Goal: Task Accomplishment & Management: Manage account settings

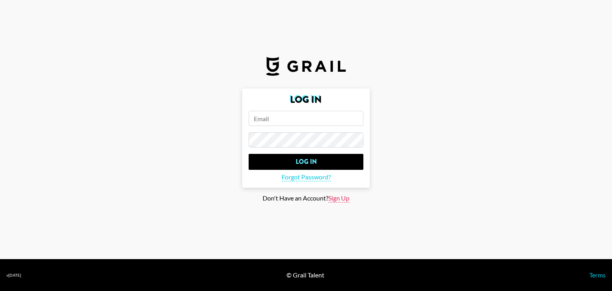
click at [335, 201] on span "Sign Up" at bounding box center [338, 198] width 21 height 8
click at [331, 187] on span "Log In" at bounding box center [332, 186] width 17 height 8
click at [343, 199] on span "Sign Up" at bounding box center [338, 198] width 21 height 8
type input "Sign Up"
click at [282, 115] on input "email" at bounding box center [306, 118] width 115 height 15
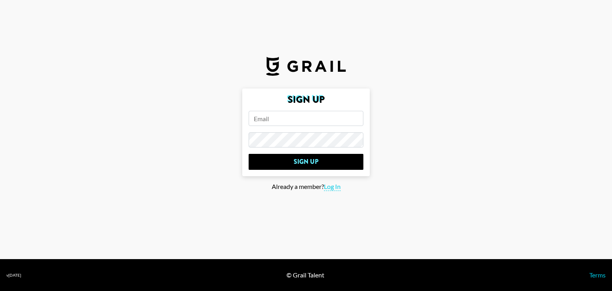
type input "a"
type input "[PERSON_NAME][EMAIL_ADDRESS][DOMAIN_NAME]"
click at [249, 154] on input "Sign Up" at bounding box center [306, 162] width 115 height 16
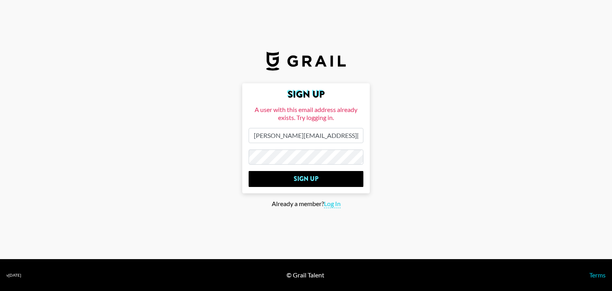
drag, startPoint x: 348, startPoint y: 137, endPoint x: 240, endPoint y: 130, distance: 108.2
click at [240, 130] on main "Sign Up A user with this email address already exists. Try logging in. [PERSON_…" at bounding box center [305, 145] width 599 height 125
click at [334, 207] on span "Log In" at bounding box center [332, 204] width 17 height 8
type input "Log In"
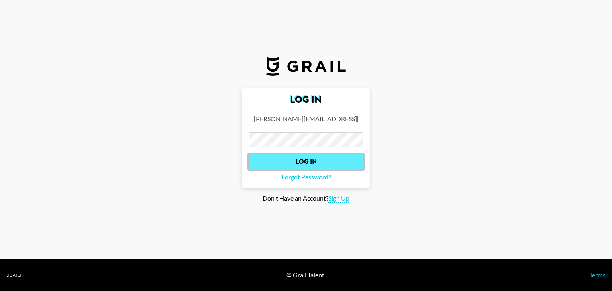
click at [320, 158] on input "Log In" at bounding box center [306, 162] width 115 height 16
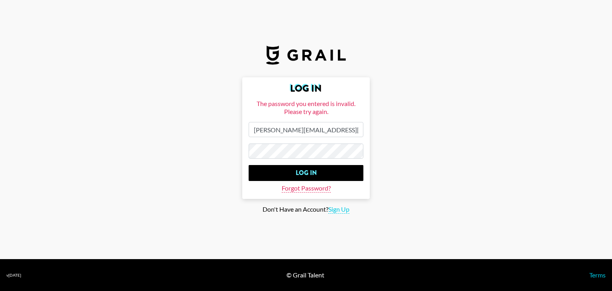
click at [305, 190] on span "Forgot Password?" at bounding box center [306, 188] width 49 height 8
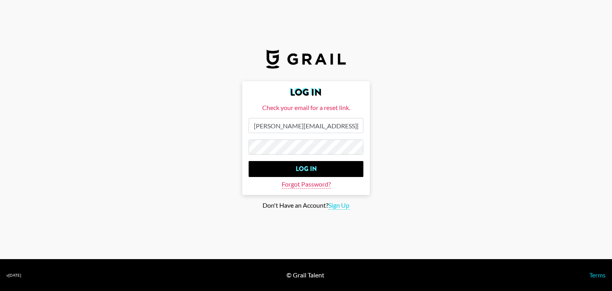
click at [315, 185] on span "Forgot Password?" at bounding box center [306, 184] width 49 height 8
drag, startPoint x: 187, startPoint y: 145, endPoint x: 171, endPoint y: 121, distance: 28.9
click at [182, 137] on main "Log In Check your email for a reset link. [PERSON_NAME][EMAIL_ADDRESS][DOMAIN_N…" at bounding box center [305, 145] width 599 height 128
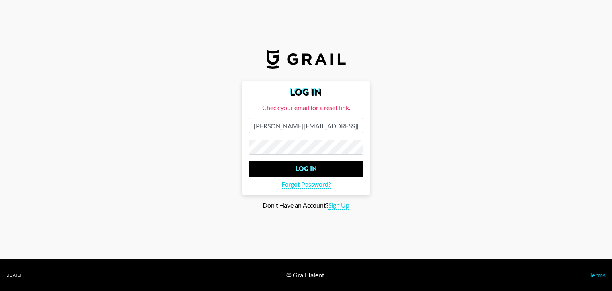
click at [227, 142] on main "Log In Check your email for a reset link. [PERSON_NAME][EMAIL_ADDRESS][DOMAIN_N…" at bounding box center [305, 145] width 599 height 128
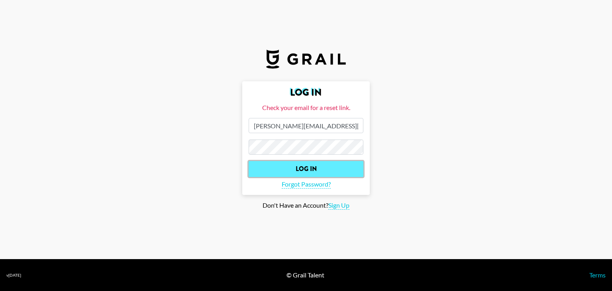
click at [320, 165] on input "Log In" at bounding box center [306, 169] width 115 height 16
